Goal: Task Accomplishment & Management: Use online tool/utility

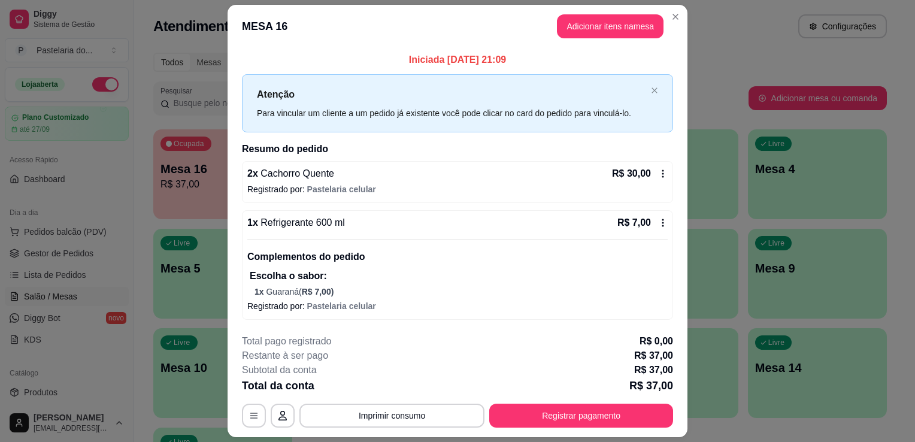
scroll to position [33, 0]
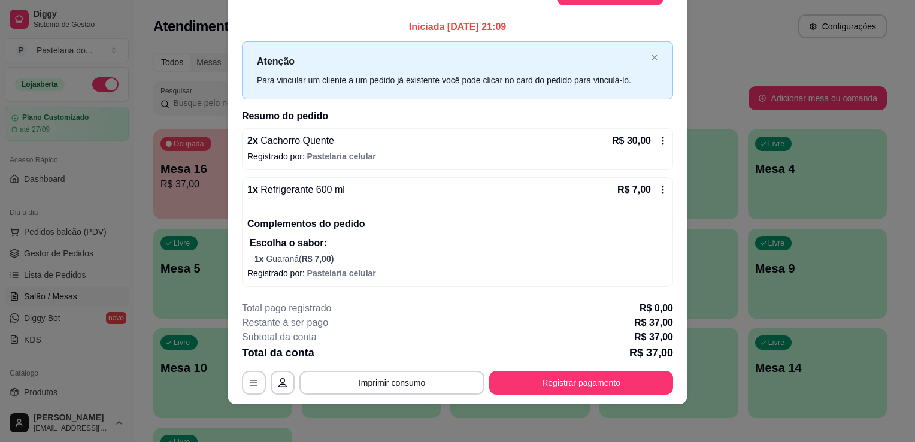
click at [670, 99] on div "Iniciada [DATE] 21:09 Atenção Para vincular um cliente a um pedido [PERSON_NAME…" at bounding box center [457, 153] width 460 height 277
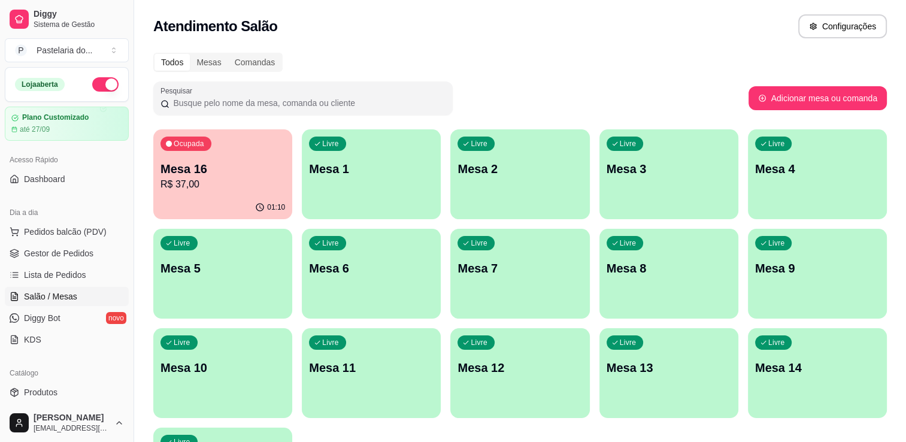
click at [244, 204] on div "01:10" at bounding box center [222, 207] width 139 height 23
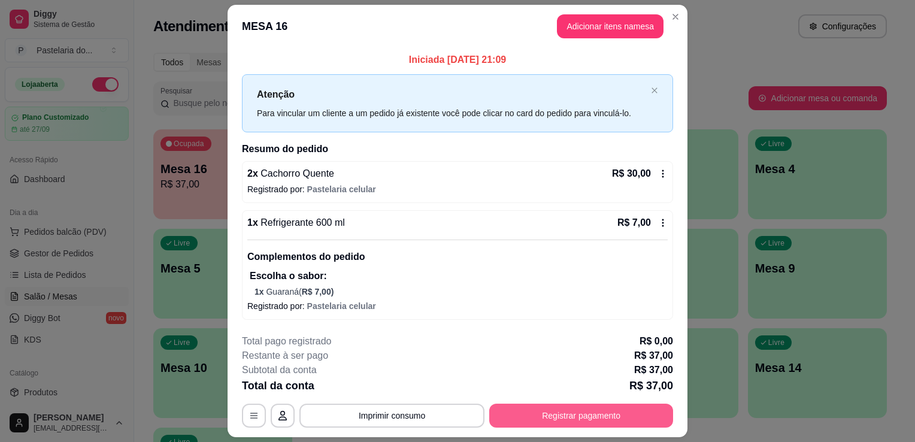
click at [599, 426] on button "Registrar pagamento" at bounding box center [581, 415] width 184 height 24
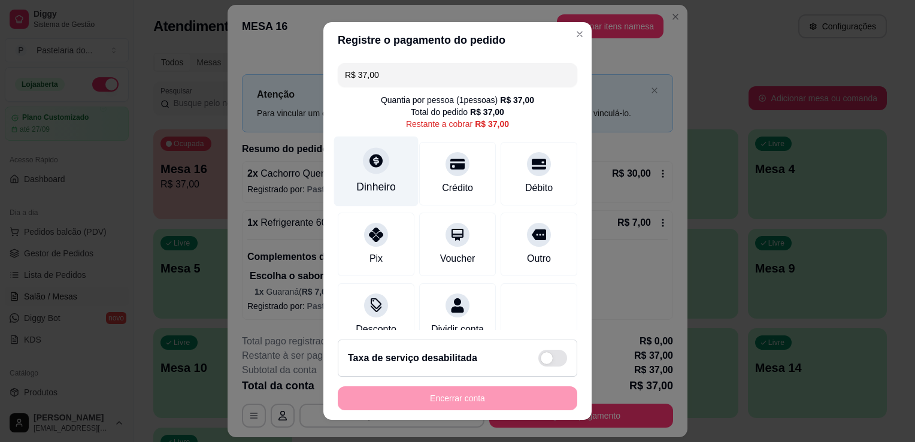
click at [363, 190] on div "Dinheiro" at bounding box center [376, 187] width 40 height 16
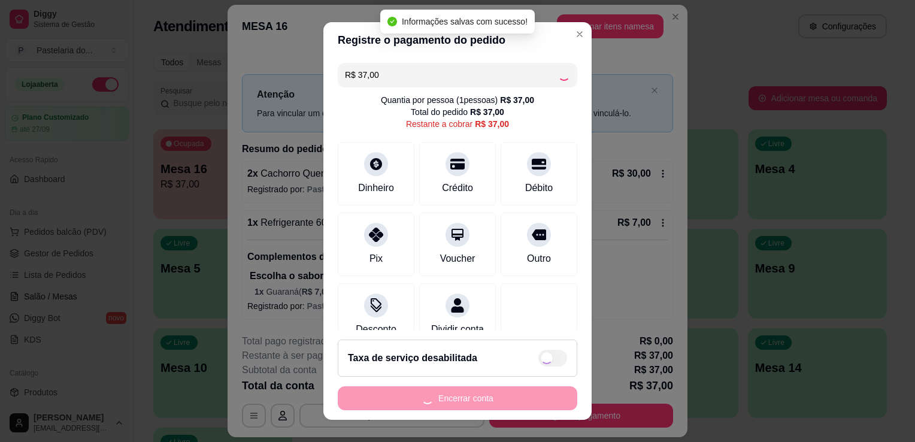
type input "R$ 0,00"
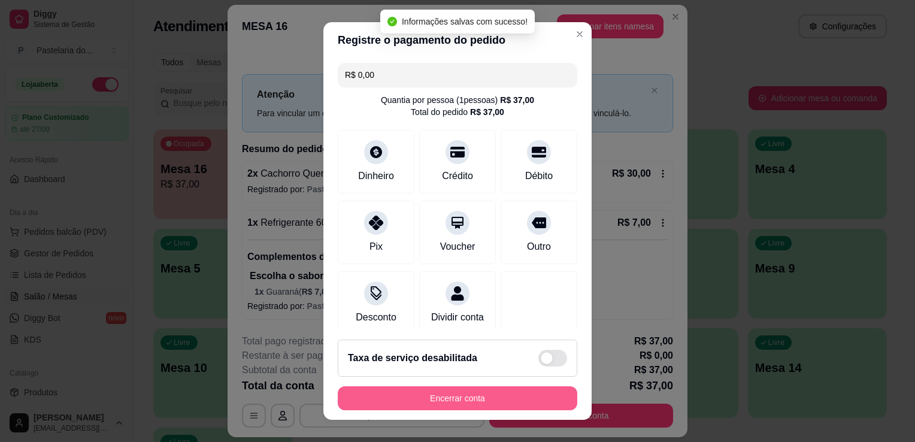
click at [551, 406] on button "Encerrar conta" at bounding box center [457, 398] width 239 height 24
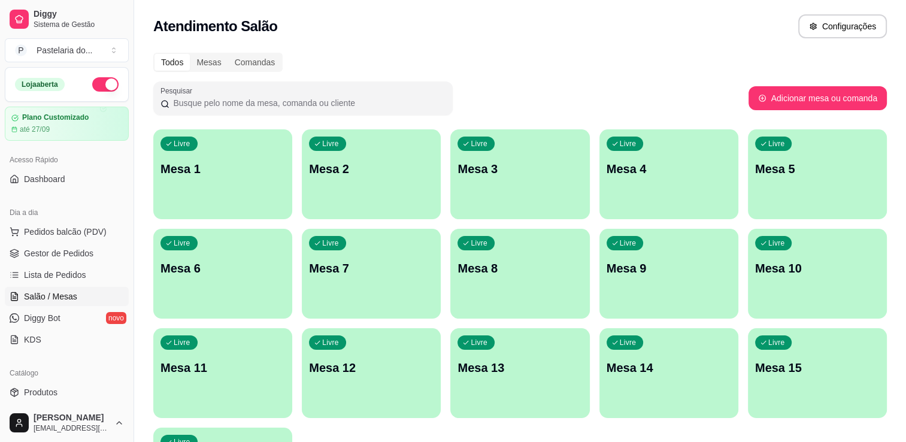
click at [346, 193] on div "Livre Mesa 2" at bounding box center [371, 166] width 139 height 75
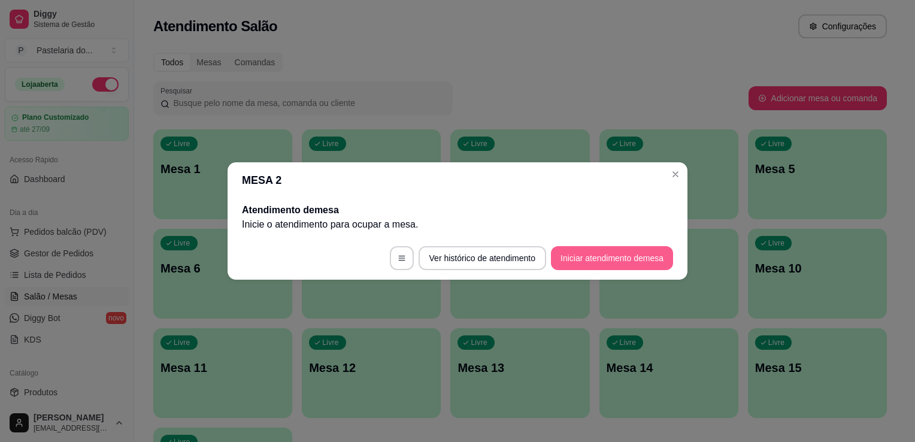
click at [667, 256] on button "Iniciar atendimento de mesa" at bounding box center [612, 258] width 122 height 24
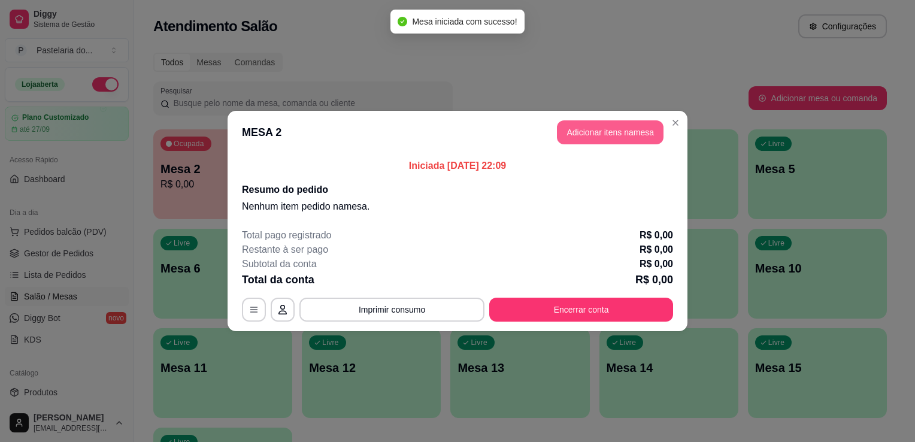
click at [627, 143] on button "Adicionar itens na mesa" at bounding box center [610, 132] width 107 height 24
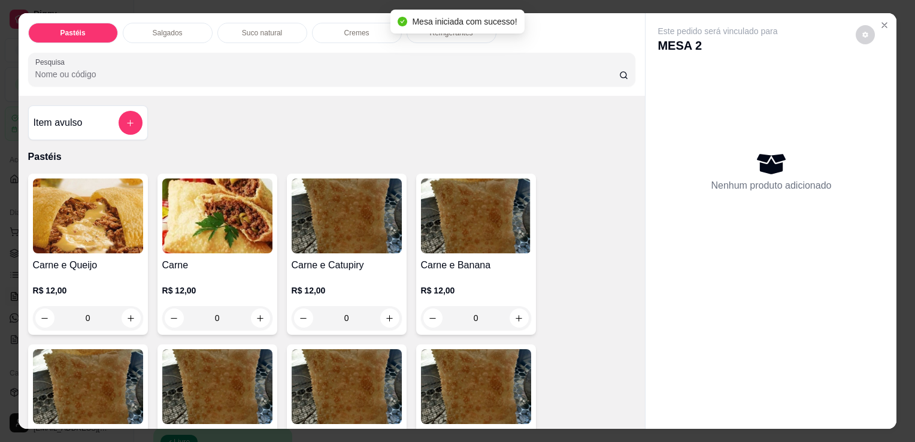
click at [205, 28] on div "Salgados" at bounding box center [168, 33] width 90 height 20
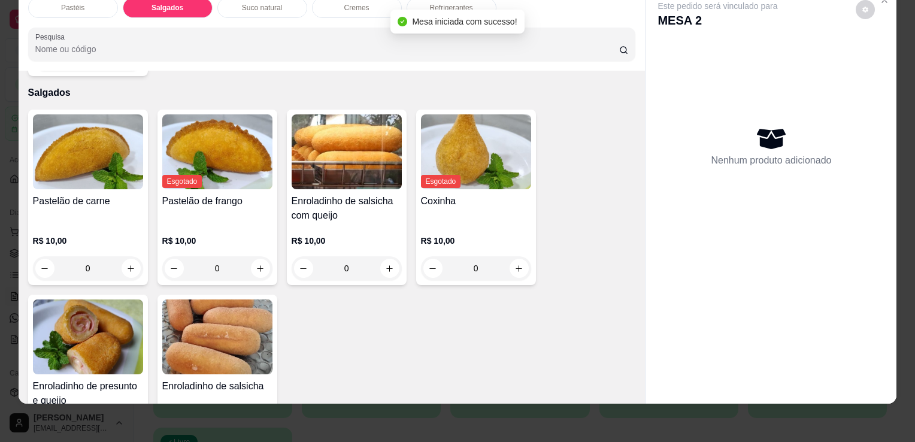
click at [122, 140] on img at bounding box center [88, 151] width 110 height 75
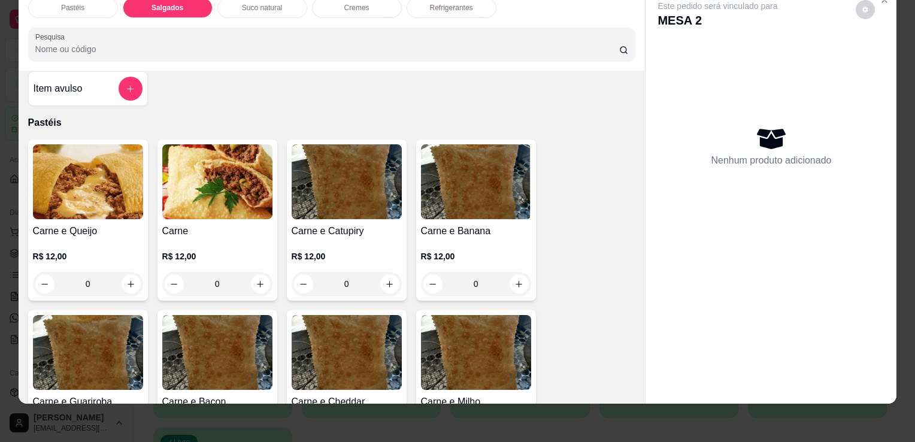
scroll to position [0, 0]
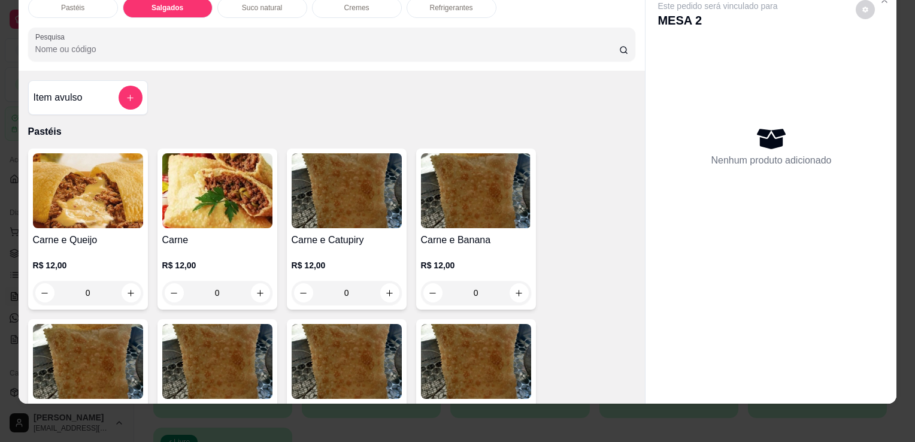
click at [80, 86] on div "Item avulso" at bounding box center [88, 98] width 109 height 24
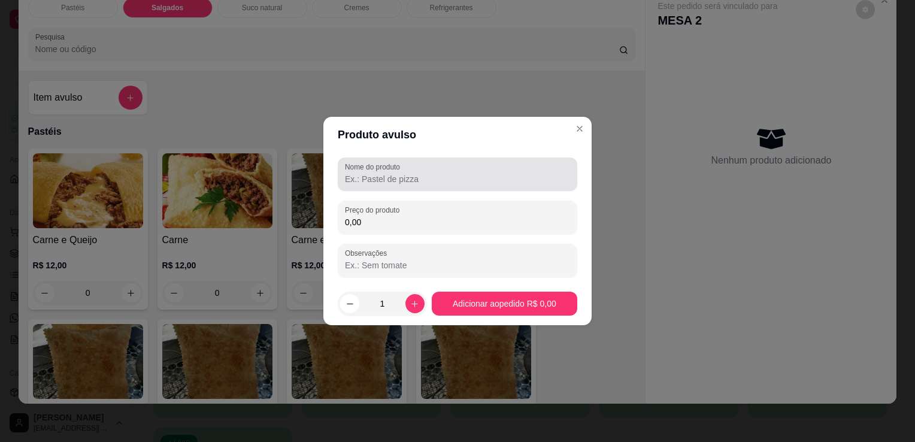
click at [373, 173] on input "Nome do produto" at bounding box center [457, 179] width 225 height 12
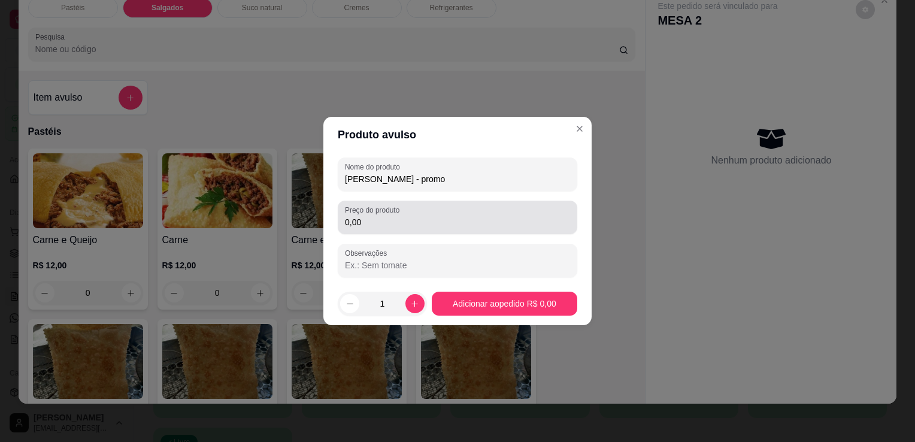
type input "[PERSON_NAME] - promo"
click at [378, 204] on div "Preço do produto 0,00" at bounding box center [457, 218] width 239 height 34
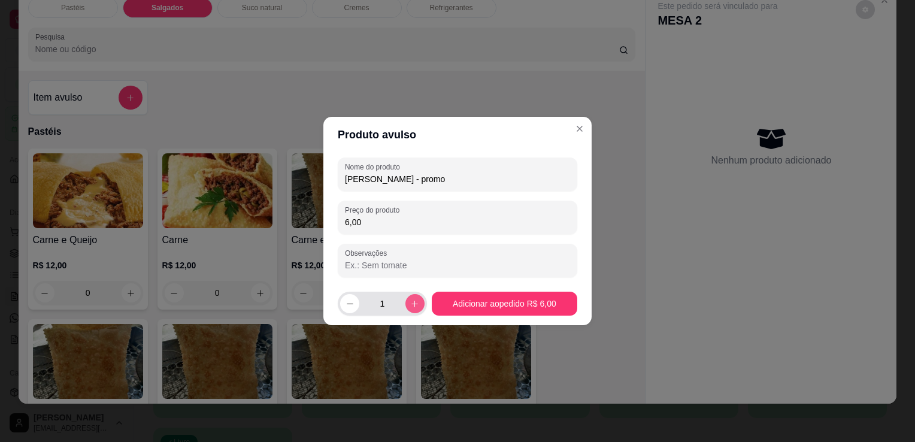
type input "6,00"
click at [414, 298] on button "increase-product-quantity" at bounding box center [414, 303] width 19 height 19
type input "4"
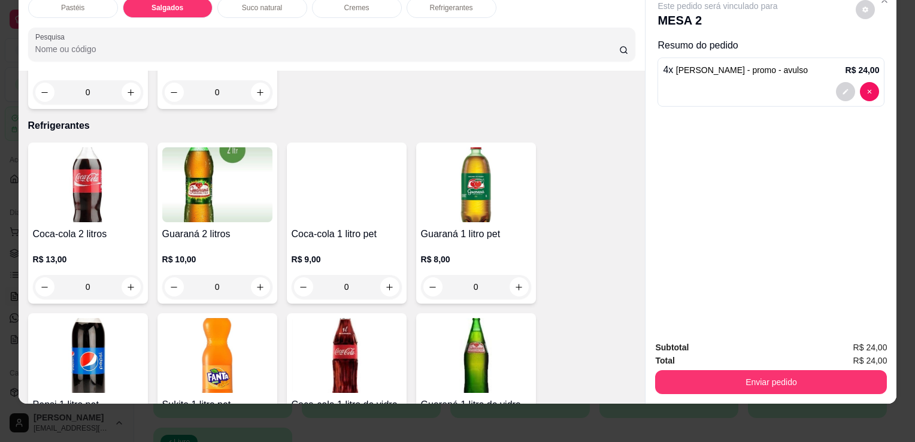
scroll to position [2753, 0]
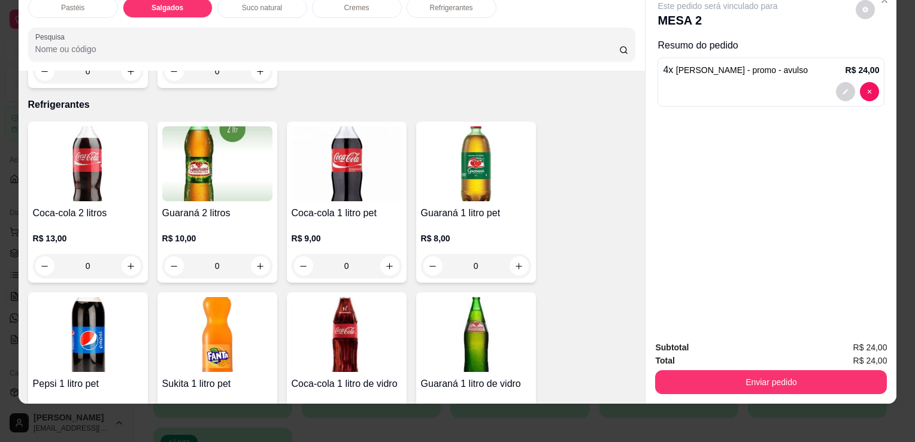
click at [445, 180] on div "Guaraná 1 litro pet R$ 8,00 0" at bounding box center [476, 202] width 120 height 161
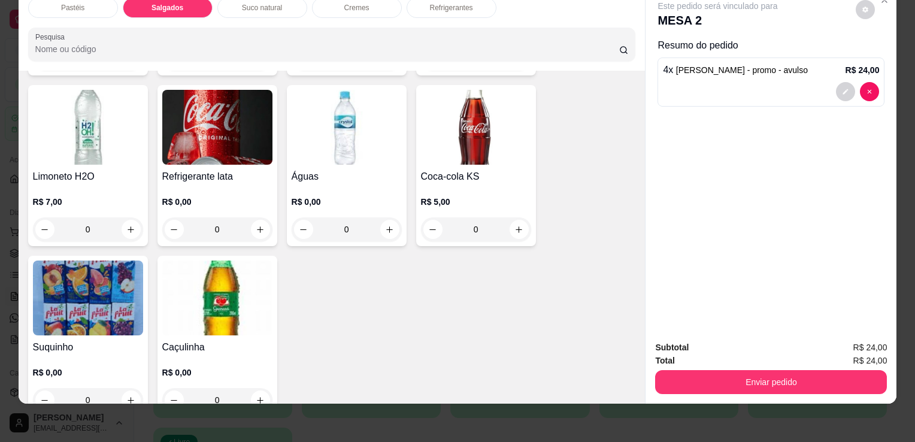
scroll to position [3309, 0]
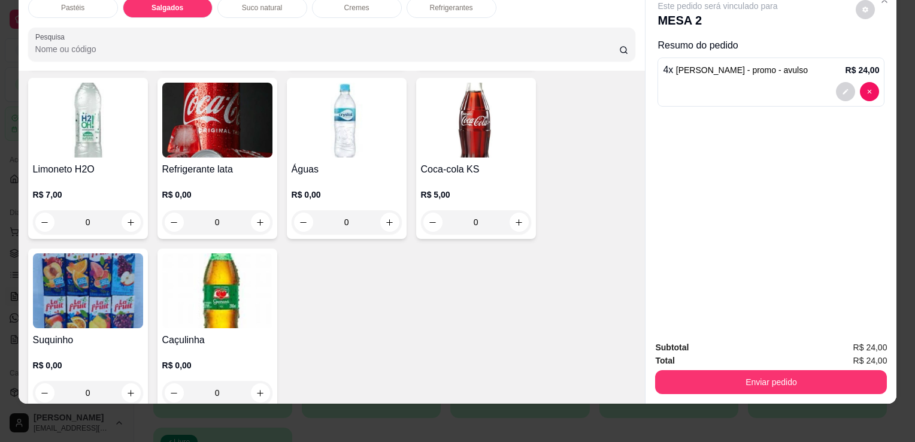
click at [227, 253] on img at bounding box center [217, 290] width 110 height 75
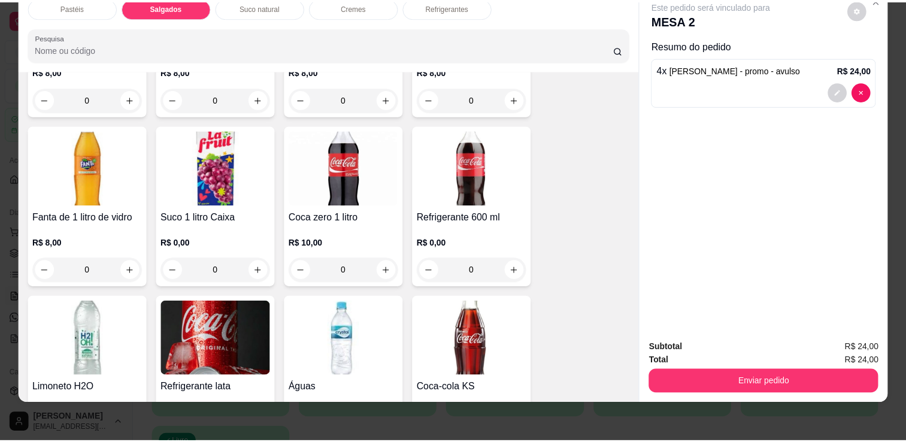
scroll to position [3069, 0]
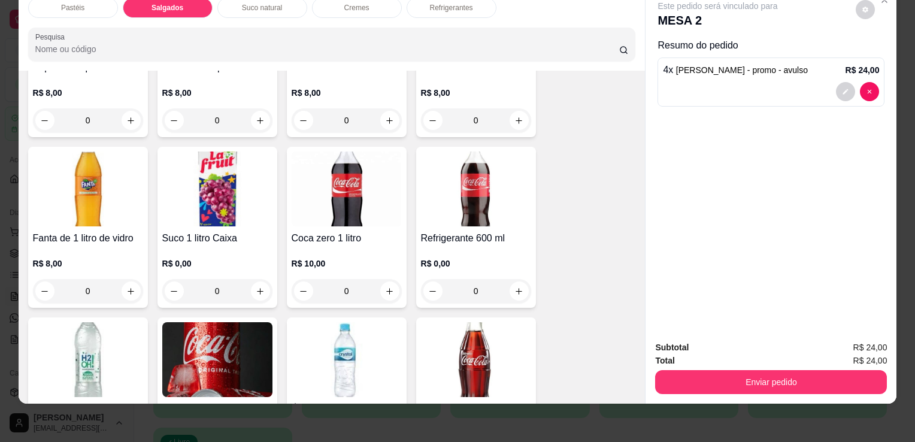
click at [462, 181] on img at bounding box center [476, 188] width 110 height 75
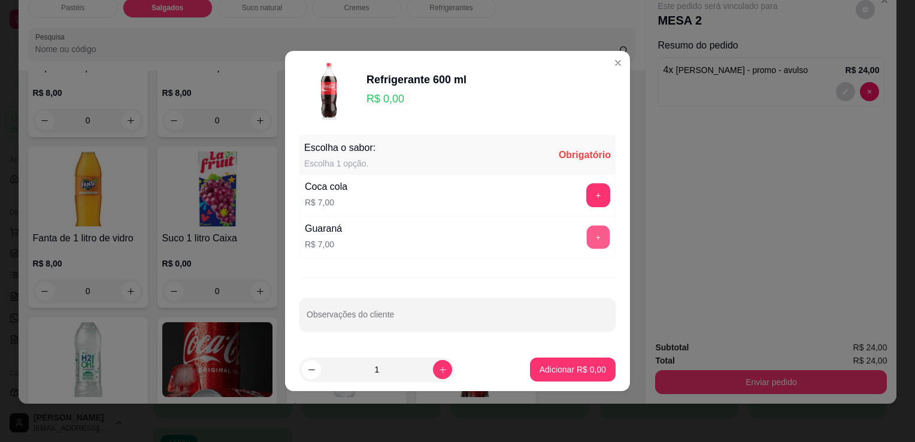
click at [592, 233] on button "+" at bounding box center [598, 237] width 23 height 23
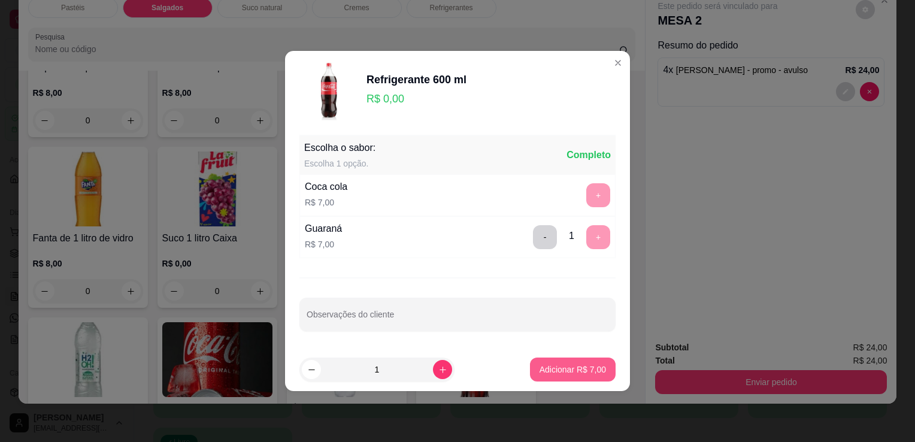
click at [586, 358] on button "Adicionar R$ 7,00" at bounding box center [573, 369] width 86 height 24
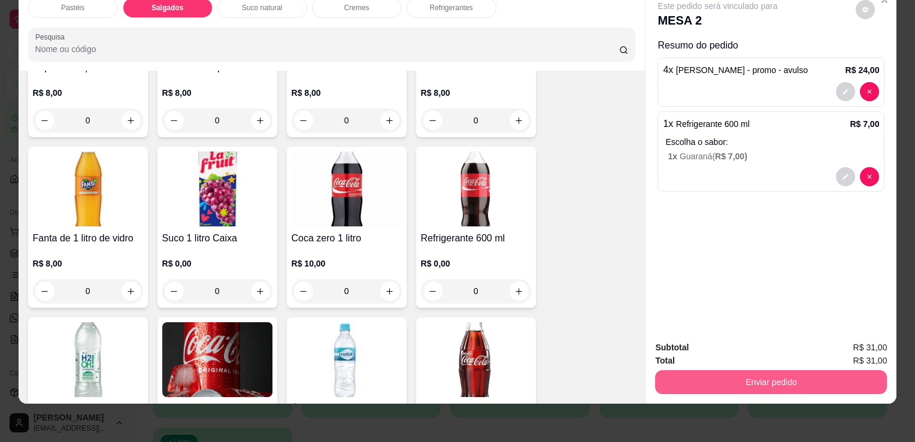
click at [691, 370] on button "Enviar pedido" at bounding box center [771, 382] width 232 height 24
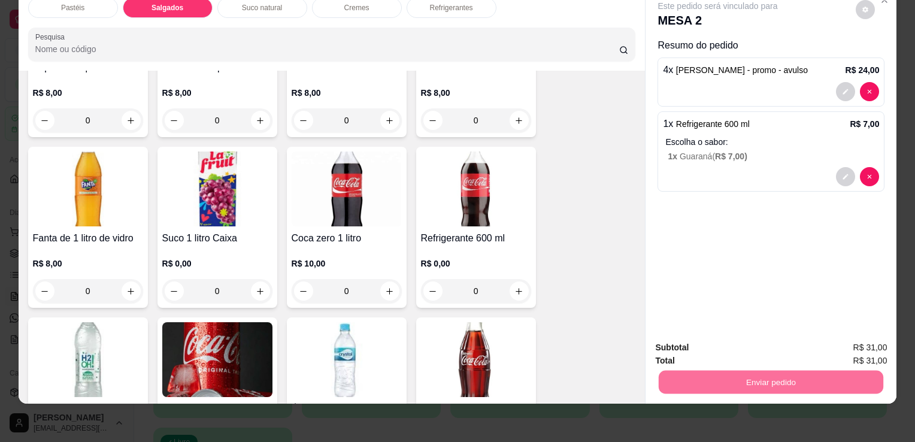
click at [776, 350] on button "Registrar cliente" at bounding box center [775, 343] width 77 height 22
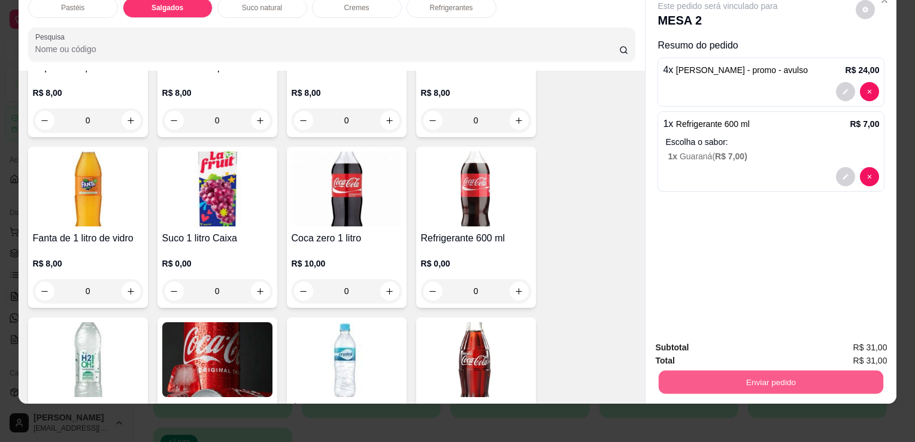
click at [816, 370] on button "Enviar pedido" at bounding box center [770, 381] width 224 height 23
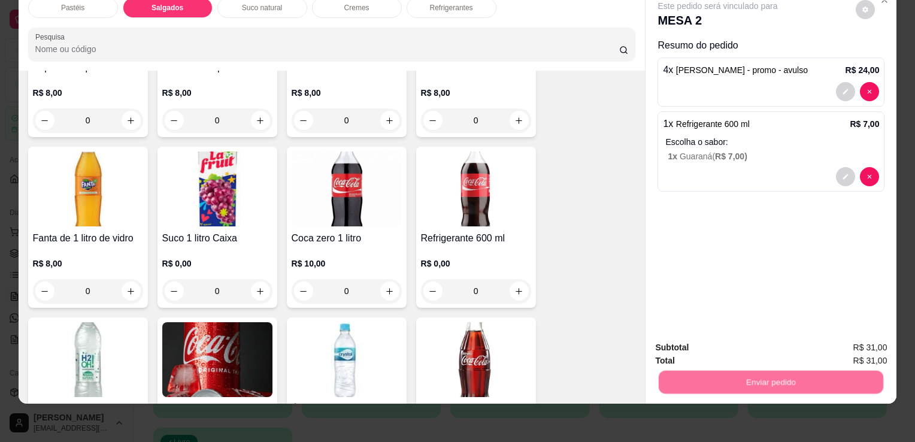
click at [864, 345] on button "Enviar pedido" at bounding box center [856, 343] width 68 height 23
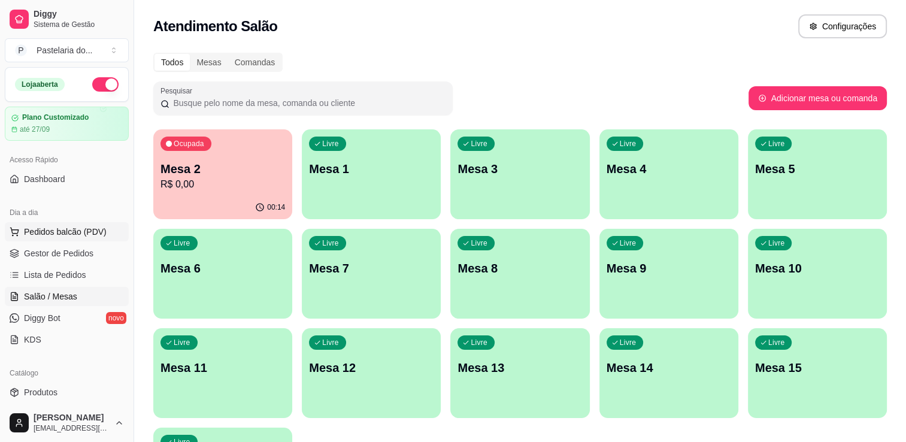
click at [41, 229] on span "Pedidos balcão (PDV)" at bounding box center [65, 232] width 83 height 12
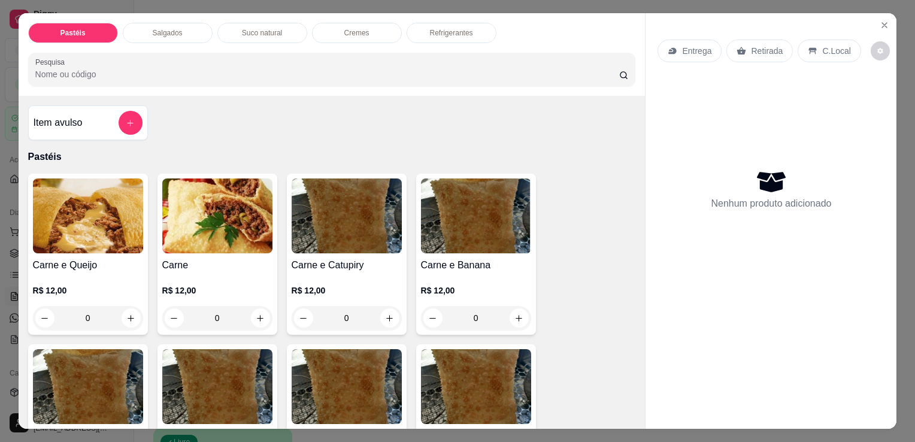
click at [94, 111] on div "Item avulso" at bounding box center [88, 123] width 109 height 24
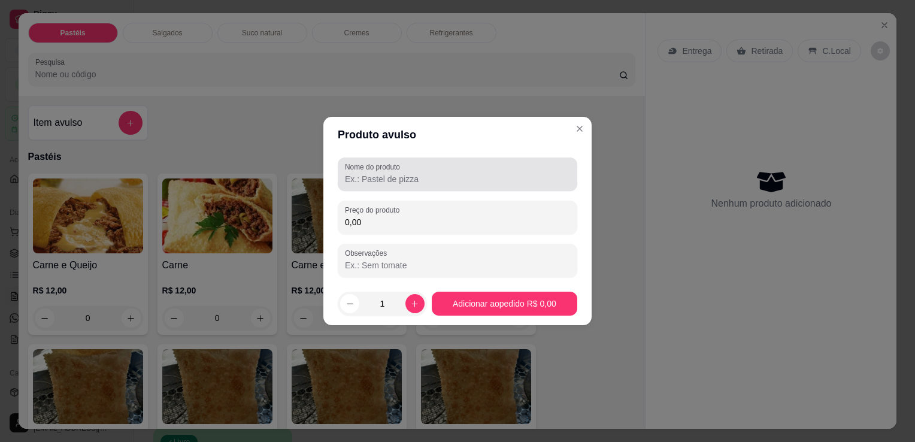
click at [373, 187] on div "Nome do produto" at bounding box center [457, 174] width 239 height 34
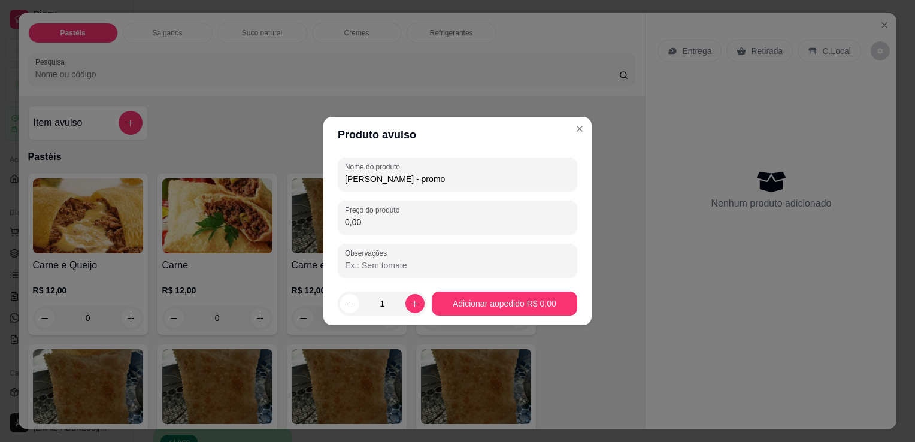
type input "[PERSON_NAME] - promo"
click at [374, 190] on div "Nome do produto [PERSON_NAME] - promo" at bounding box center [457, 174] width 239 height 34
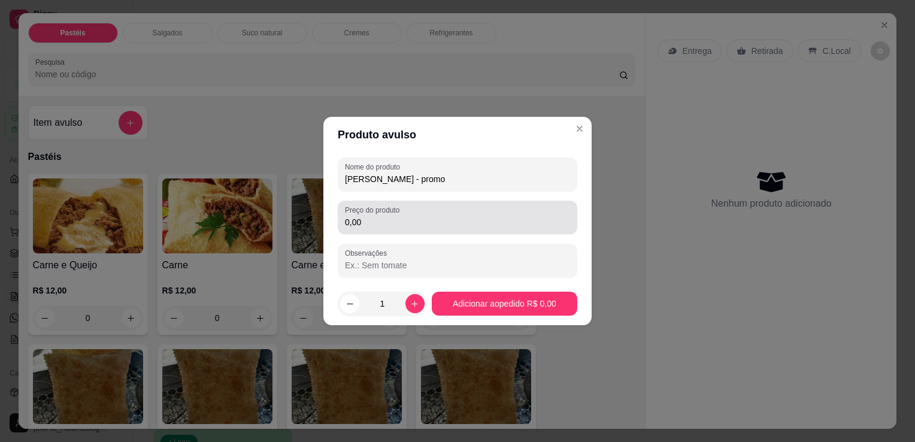
click at [378, 226] on input "0,00" at bounding box center [457, 222] width 225 height 12
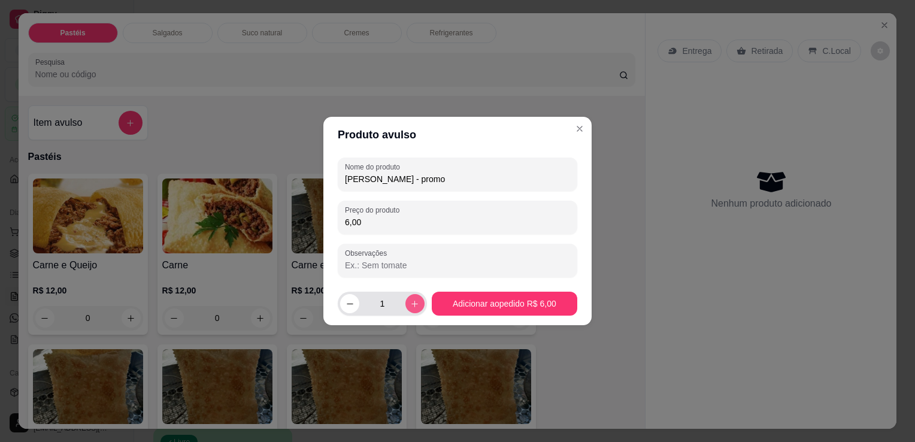
type input "6,00"
click at [410, 305] on icon "increase-product-quantity" at bounding box center [414, 303] width 9 height 9
type input "3"
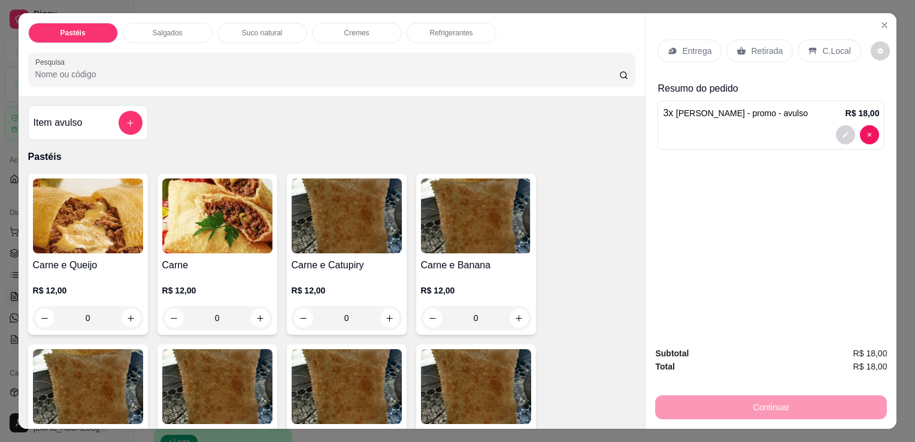
click at [747, 59] on div "Entrega Retirada C.Local" at bounding box center [770, 51] width 227 height 42
click at [773, 51] on p "Retirada" at bounding box center [767, 51] width 32 height 12
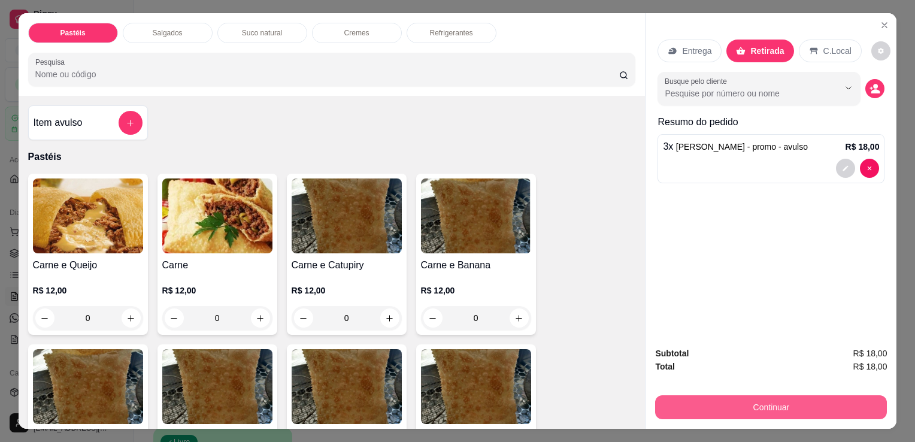
click at [711, 411] on button "Continuar" at bounding box center [771, 407] width 232 height 24
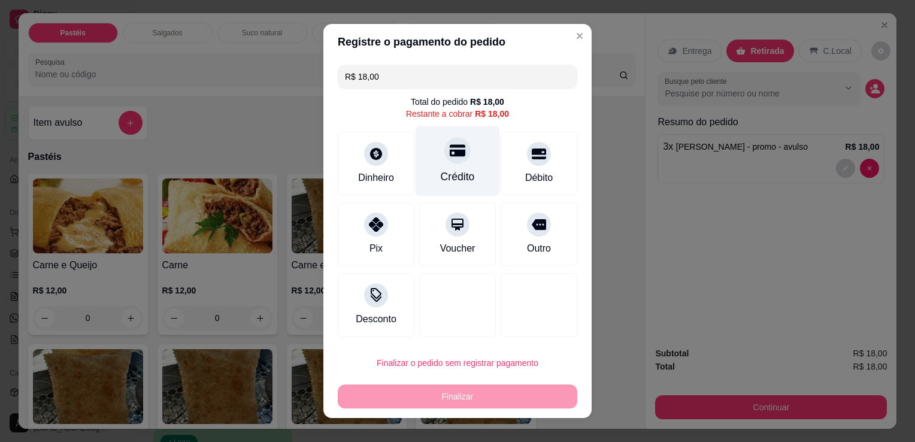
drag, startPoint x: 470, startPoint y: 165, endPoint x: 469, endPoint y: 177, distance: 12.6
click at [470, 165] on div "Crédito" at bounding box center [457, 161] width 84 height 70
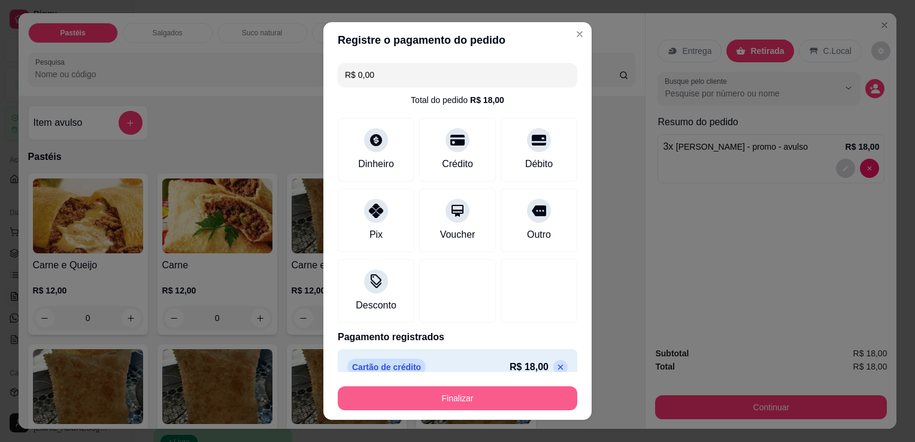
click at [479, 415] on footer "Finalizar" at bounding box center [457, 396] width 268 height 48
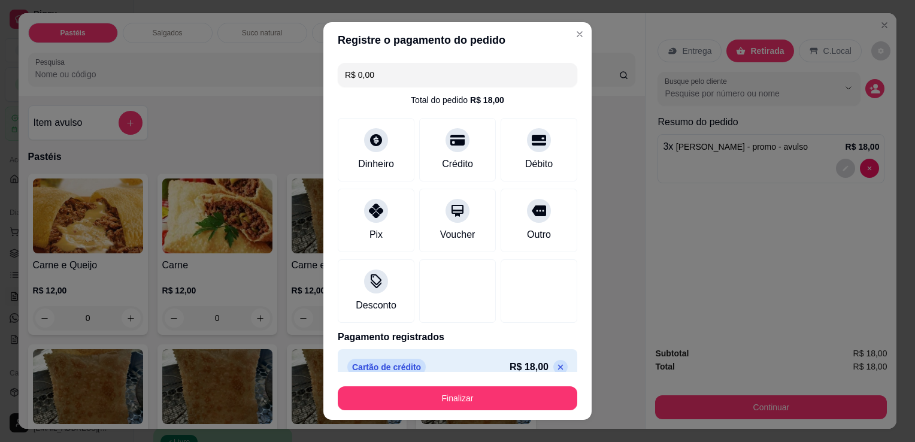
click at [489, 401] on button "Finalizar" at bounding box center [457, 398] width 239 height 24
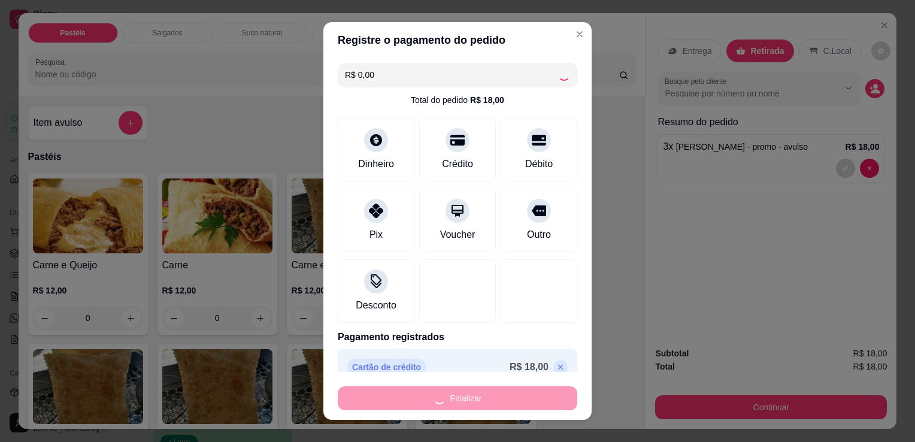
type input "-R$ 18,00"
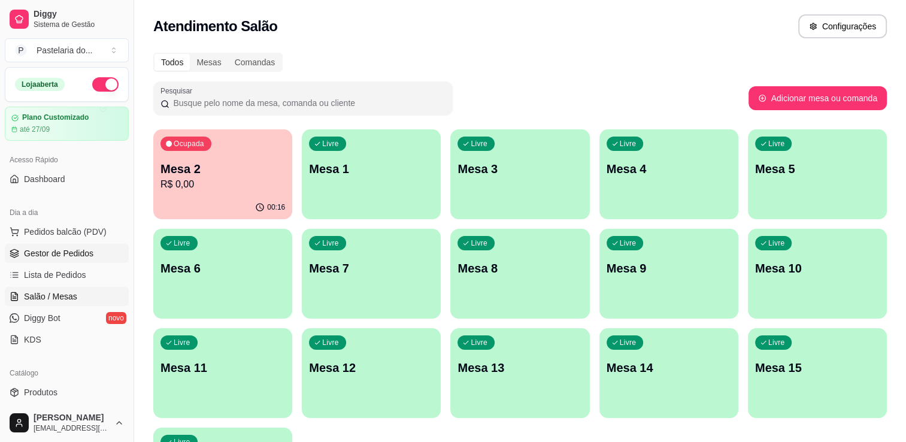
click at [69, 255] on span "Gestor de Pedidos" at bounding box center [58, 253] width 69 height 12
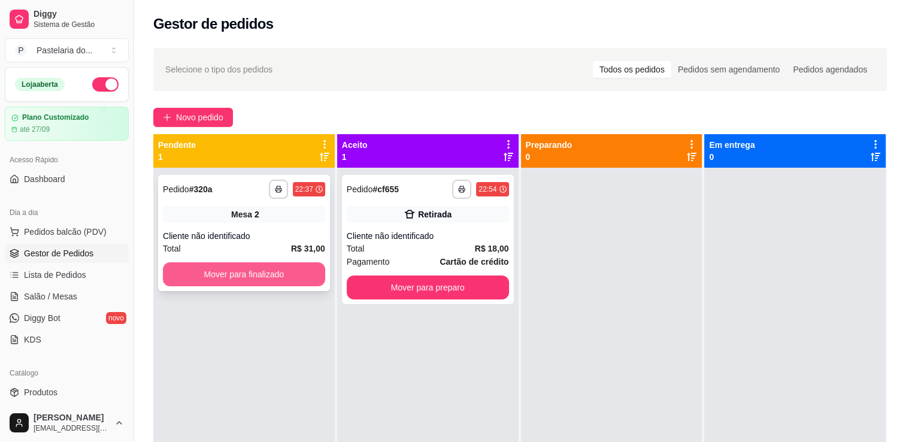
click at [272, 269] on button "Mover para finalizado" at bounding box center [244, 274] width 162 height 24
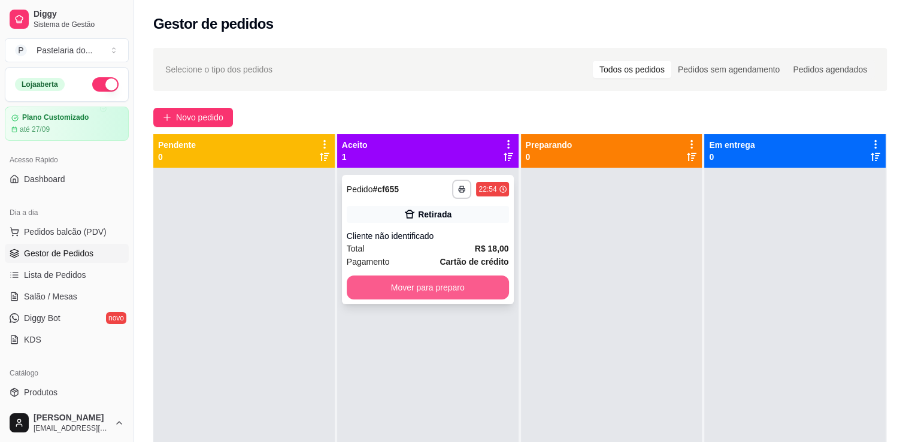
click at [407, 277] on button "Mover para preparo" at bounding box center [428, 287] width 162 height 24
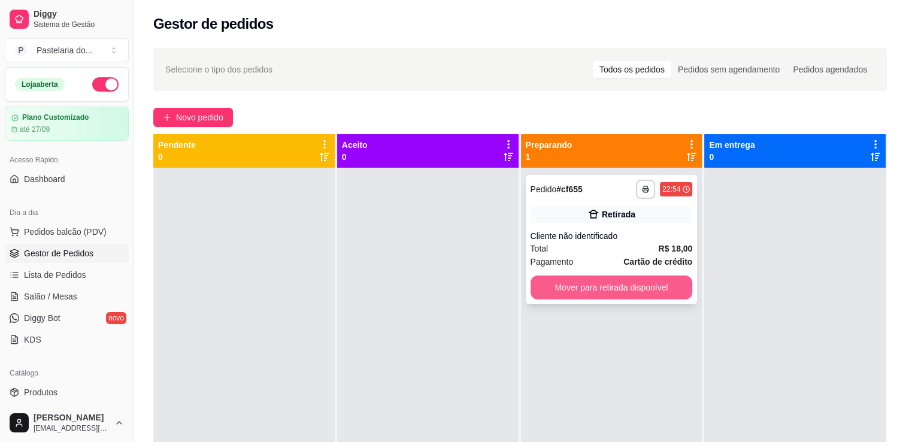
click at [596, 282] on button "Mover para retirada disponível" at bounding box center [611, 287] width 162 height 24
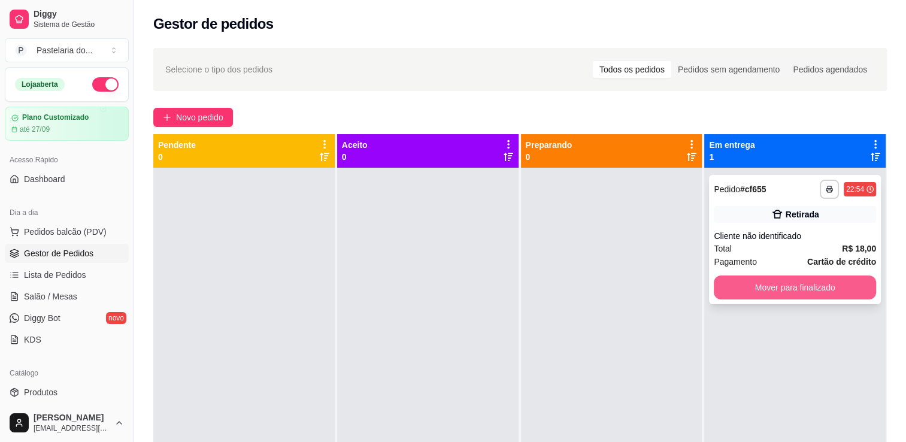
click at [818, 287] on button "Mover para finalizado" at bounding box center [794, 287] width 162 height 24
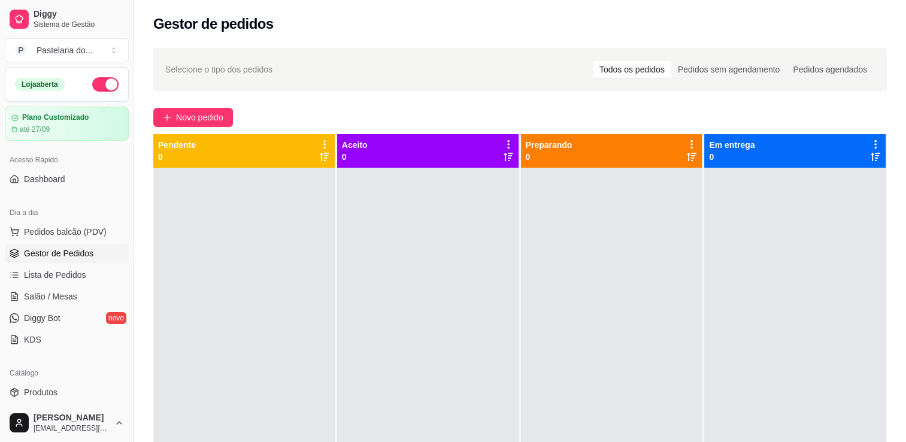
click at [101, 86] on button "button" at bounding box center [105, 84] width 26 height 14
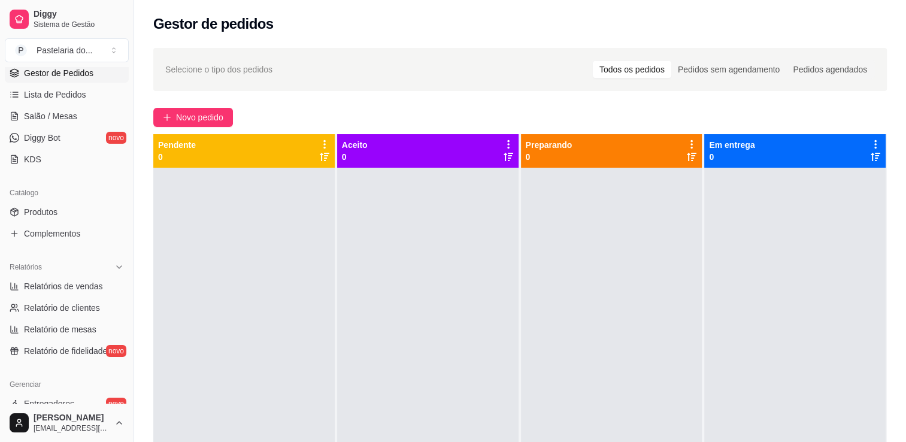
scroll to position [180, 0]
click at [70, 290] on span "Relatórios de vendas" at bounding box center [63, 287] width 79 height 12
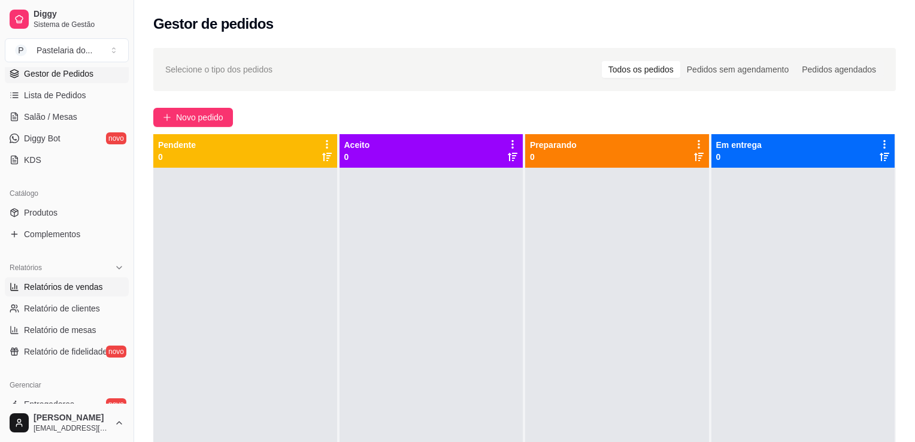
select select "ALL"
select select "0"
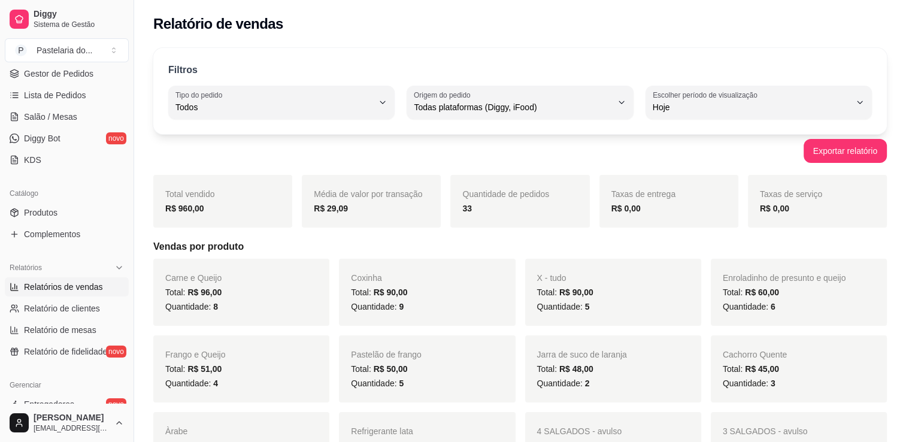
click at [179, 206] on strong "R$ 960,00" at bounding box center [184, 208] width 39 height 10
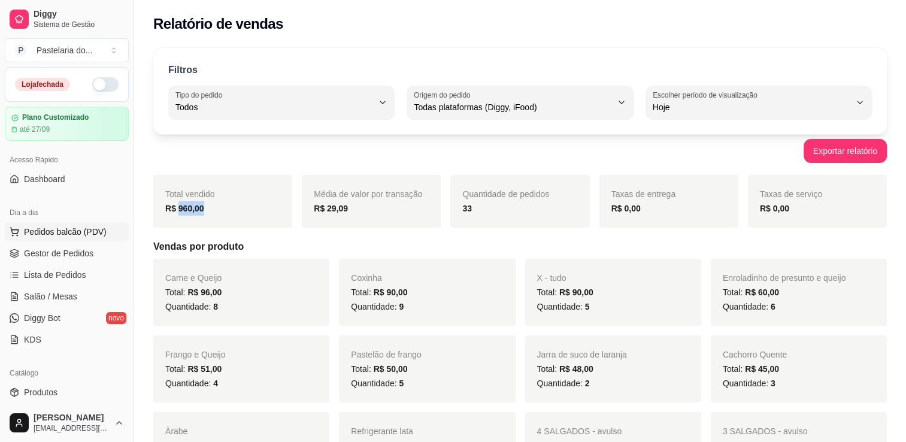
click at [48, 236] on span "Pedidos balcão (PDV)" at bounding box center [65, 232] width 83 height 12
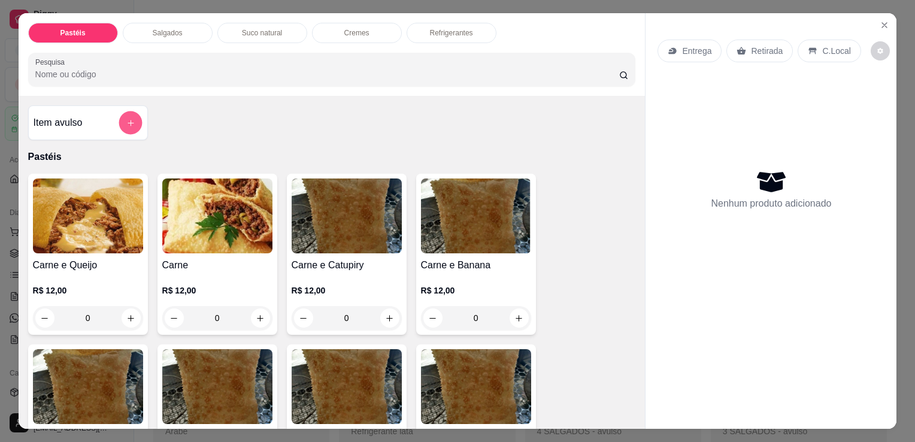
click at [127, 119] on icon "add-separate-item" at bounding box center [130, 123] width 9 height 9
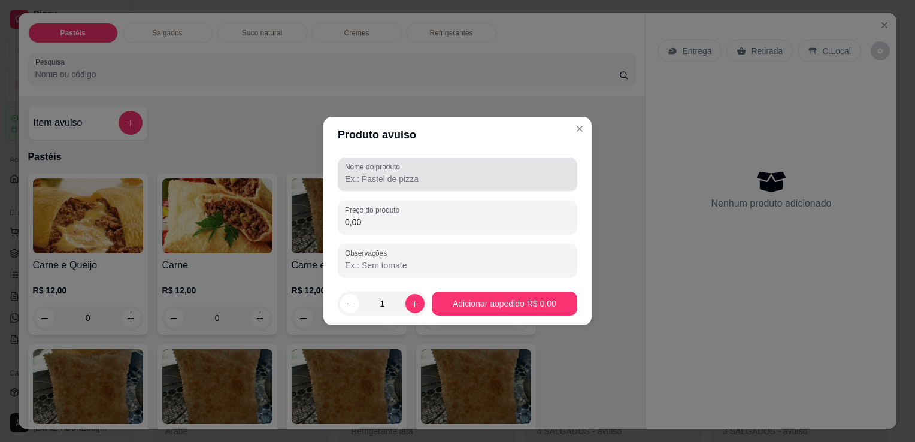
click at [402, 174] on input "Nome do produto" at bounding box center [457, 179] width 225 height 12
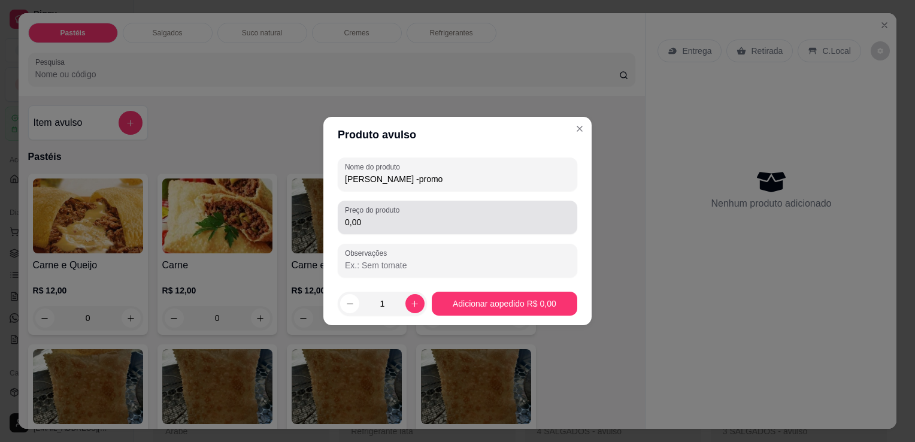
type input "[PERSON_NAME] -promo"
click at [403, 212] on label "Preço do produto" at bounding box center [374, 210] width 59 height 10
click at [404, 216] on input "0,00" at bounding box center [457, 222] width 225 height 12
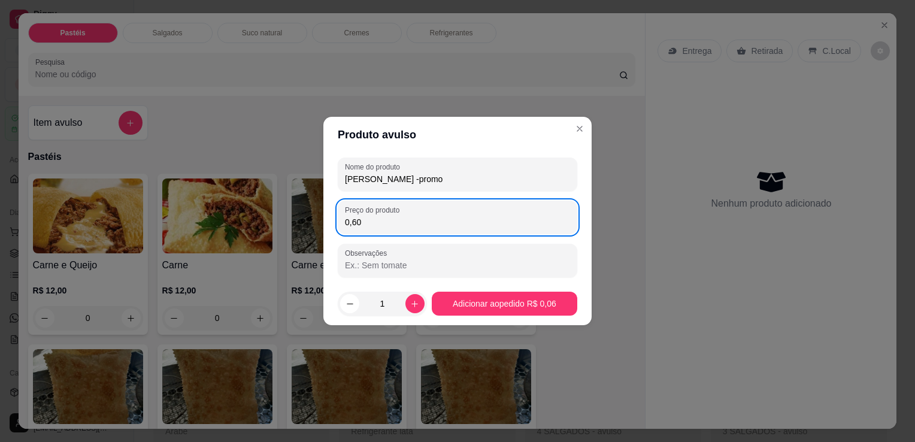
type input "6,00"
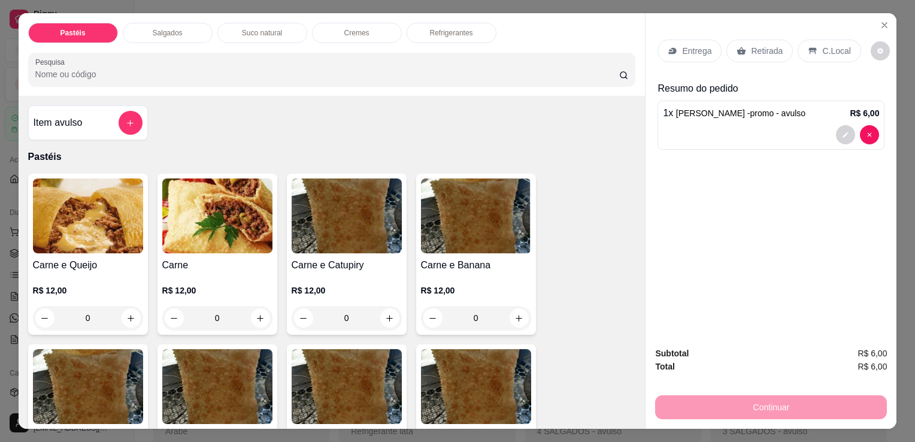
click at [809, 41] on div "C.Local" at bounding box center [828, 51] width 63 height 23
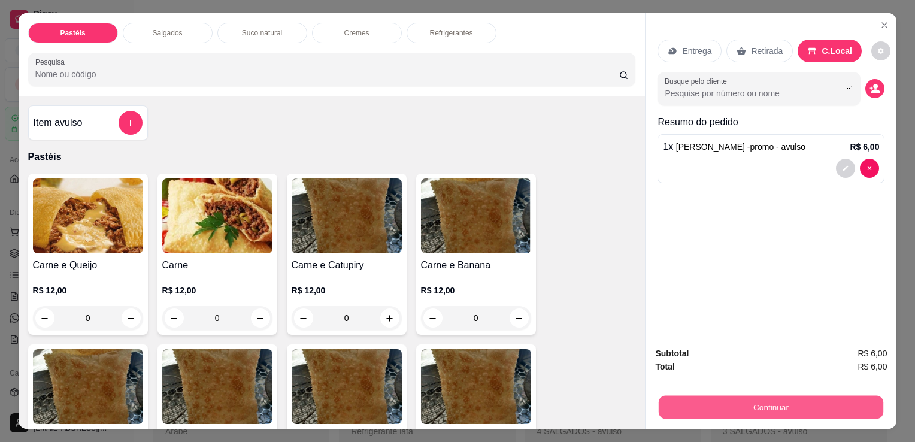
click at [749, 411] on button "Continuar" at bounding box center [770, 406] width 224 height 23
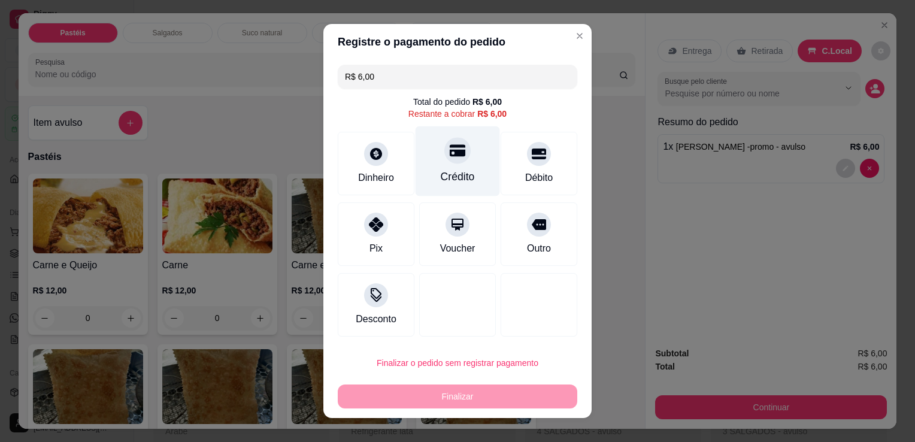
click at [447, 175] on div "Crédito" at bounding box center [458, 177] width 34 height 16
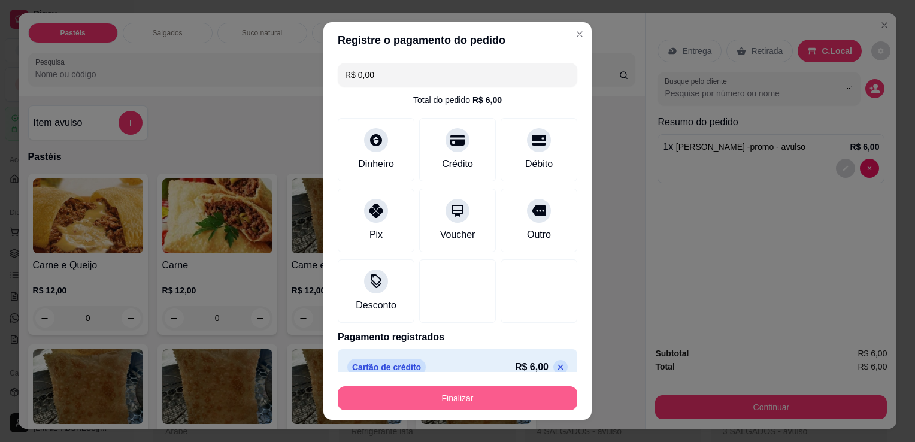
click at [493, 397] on button "Finalizar" at bounding box center [457, 398] width 239 height 24
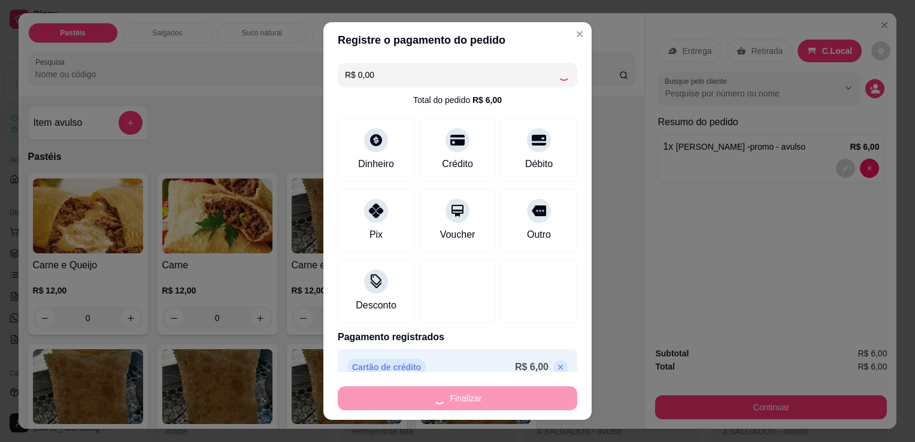
type input "-R$ 6,00"
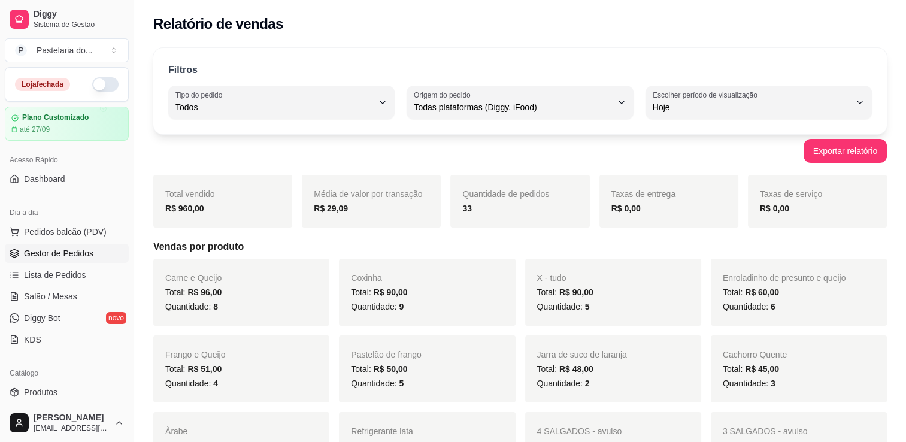
click at [80, 247] on span "Gestor de Pedidos" at bounding box center [58, 253] width 69 height 12
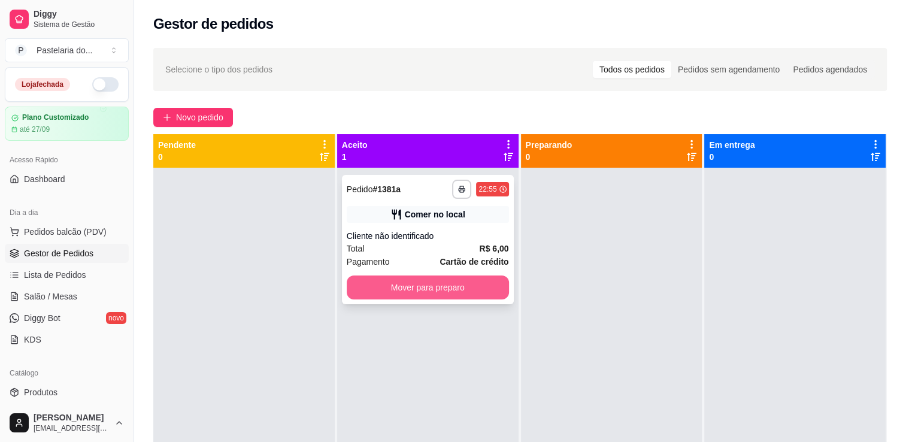
click at [442, 280] on button "Mover para preparo" at bounding box center [428, 287] width 162 height 24
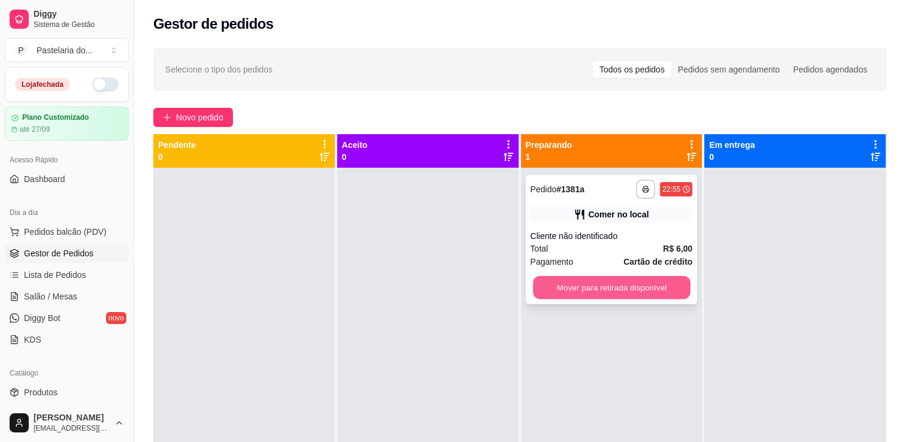
click at [606, 291] on button "Mover para retirada disponível" at bounding box center [611, 287] width 157 height 23
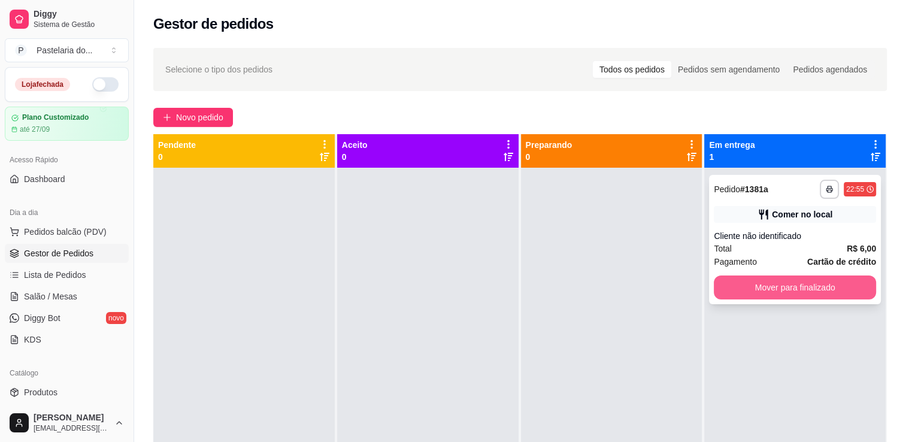
click at [769, 286] on button "Mover para finalizado" at bounding box center [794, 287] width 162 height 24
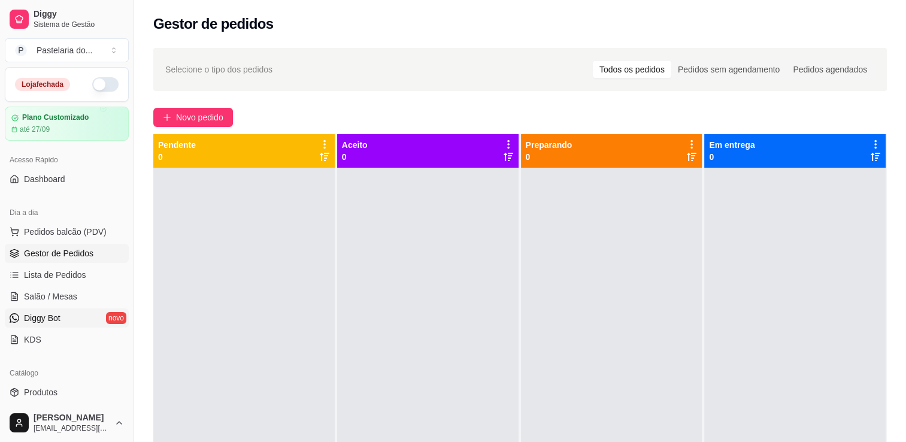
scroll to position [359, 0]
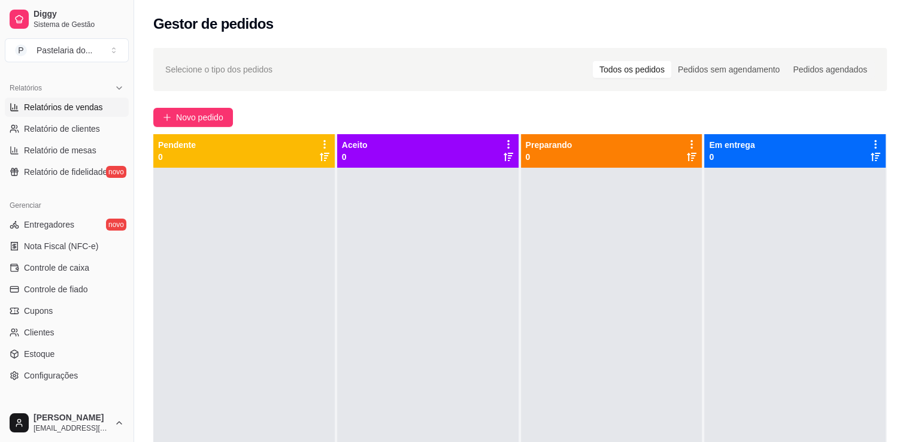
click at [66, 113] on link "Relatórios de vendas" at bounding box center [67, 107] width 124 height 19
select select "ALL"
select select "0"
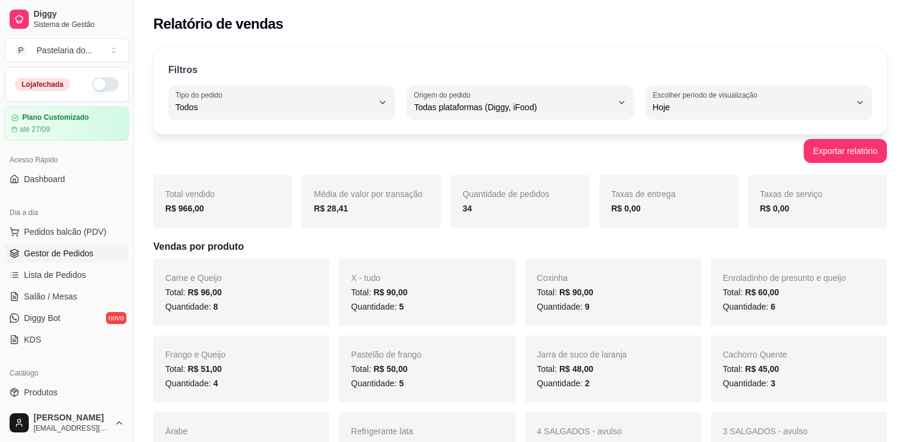
click at [70, 260] on link "Gestor de Pedidos" at bounding box center [67, 253] width 124 height 19
